Goal: Navigation & Orientation: Go to known website

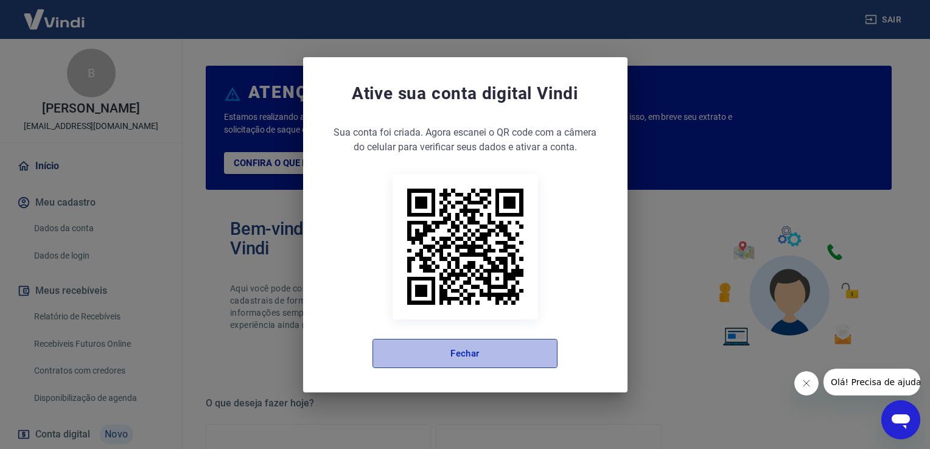
click at [492, 355] on button "Fechar" at bounding box center [465, 353] width 185 height 29
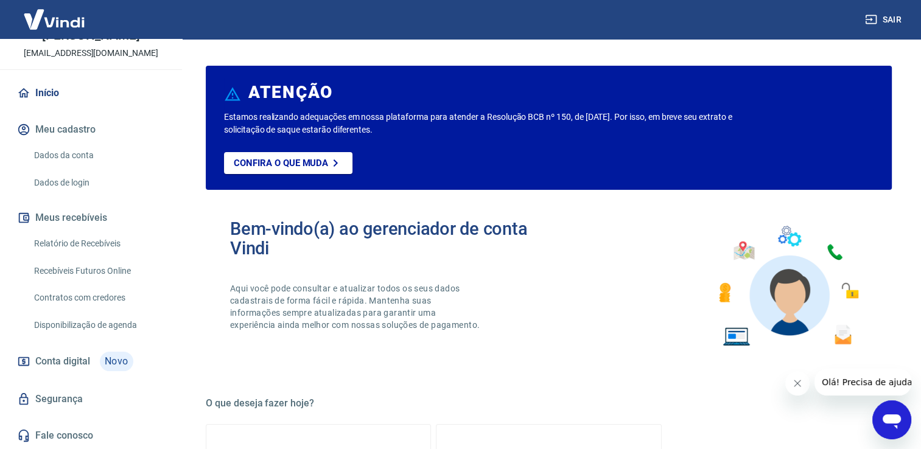
scroll to position [85, 0]
